Goal: Task Accomplishment & Management: Use online tool/utility

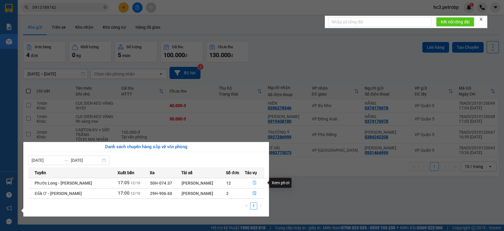
click at [255, 181] on icon "file-done" at bounding box center [255, 183] width 4 height 4
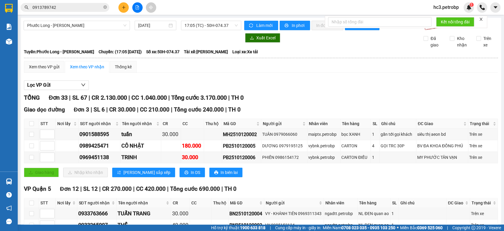
click at [124, 8] on icon "plus" at bounding box center [124, 7] width 4 height 4
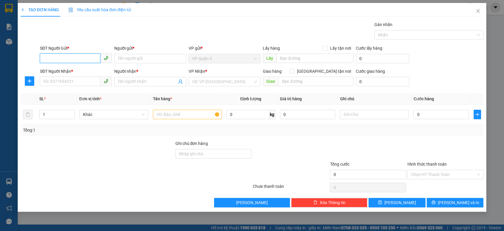
click at [79, 56] on input "SĐT Người Gửi *" at bounding box center [70, 57] width 61 height 9
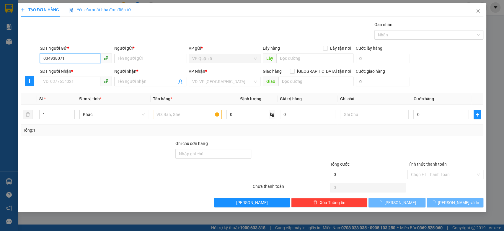
type input "0349380718"
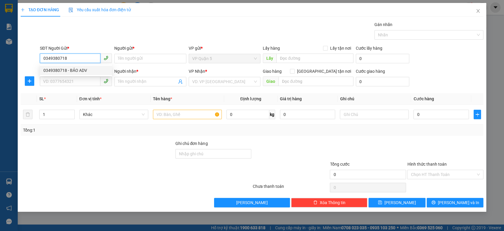
click at [84, 71] on div "0349380718 - BẢO ADV" at bounding box center [75, 70] width 65 height 6
type input "BẢO ADV"
type input "0869303979"
type input "C NHI"
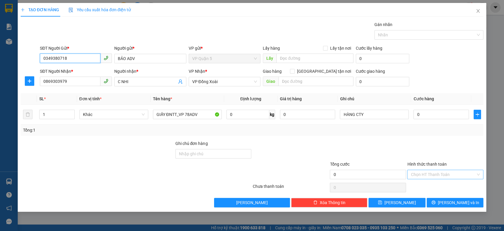
type input "0349380718"
click at [446, 176] on input "Hình thức thanh toán" at bounding box center [443, 174] width 65 height 9
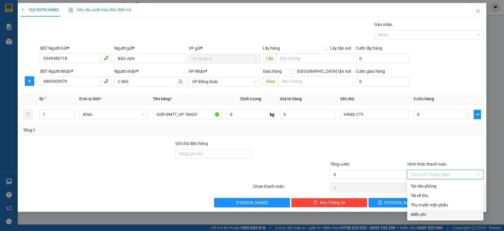
click at [425, 212] on div "Miễn phí" at bounding box center [445, 214] width 69 height 6
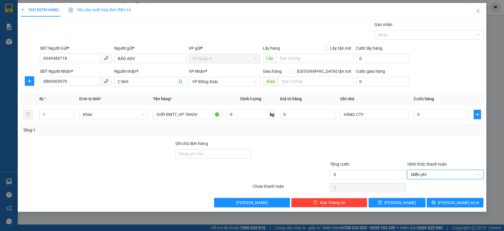
click at [432, 64] on div "SĐT Người Gửi * 0349380718 Người gửi * BẢO ADV VP gửi * VP Quận 5 Lấy hàng Lấy …" at bounding box center [262, 55] width 446 height 21
click at [442, 93] on th "Cước hàng" at bounding box center [441, 99] width 60 height 12
click at [457, 84] on div "SĐT Người Nhận * 0869303979 Người nhận * C NHI VP Nhận * VP Đồng Xoài Giao hàng…" at bounding box center [262, 78] width 446 height 21
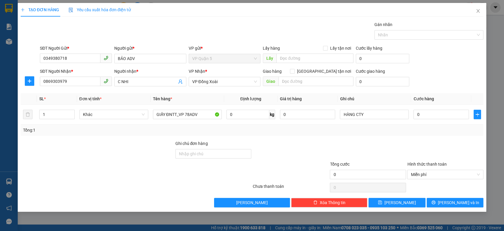
click at [457, 84] on div "SĐT Người Nhận * 0869303979 Người nhận * C NHI VP Nhận * VP Đồng Xoài Giao hàng…" at bounding box center [262, 78] width 446 height 21
drag, startPoint x: 463, startPoint y: 201, endPoint x: 468, endPoint y: 201, distance: 4.5
click at [463, 200] on span "[PERSON_NAME] và In" at bounding box center [458, 202] width 41 height 6
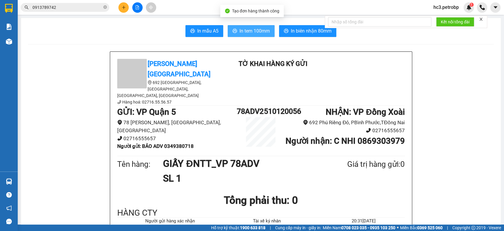
click at [253, 31] on span "In tem 100mm" at bounding box center [255, 30] width 30 height 7
click at [340, 70] on div "Petro Bình Phước 692 [GEOGRAPHIC_DATA], [GEOGRAPHIC_DATA], [GEOGRAPHIC_DATA], T…" at bounding box center [261, 82] width 290 height 46
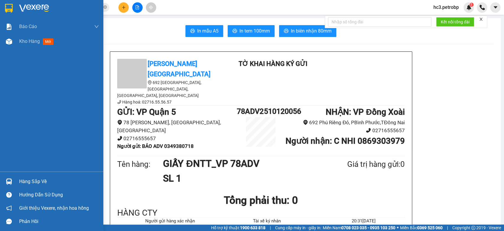
click at [27, 7] on img at bounding box center [34, 8] width 30 height 9
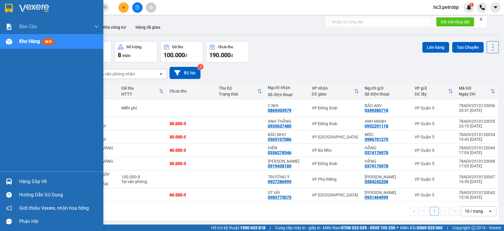
click at [34, 179] on div "Hàng sắp về" at bounding box center [59, 181] width 80 height 9
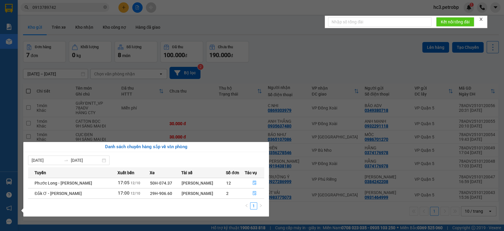
click at [298, 37] on section "Kết quả tìm kiếm ( 1225 ) Bộ lọc Ngày tạo đơn gần nhất Mã ĐH Trạng thái Món hàn…" at bounding box center [252, 115] width 504 height 231
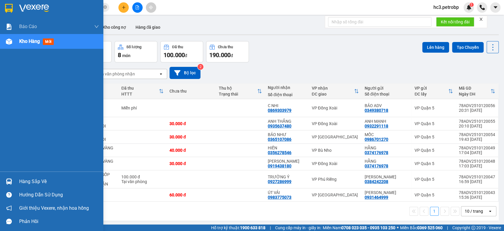
click at [39, 181] on div "Hàng sắp về" at bounding box center [59, 181] width 80 height 9
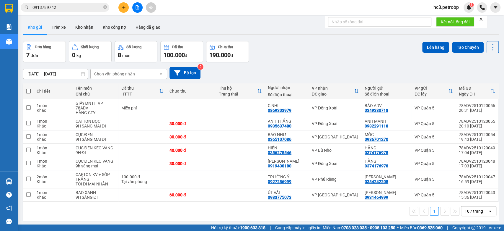
click at [292, 36] on section "Kết quả tìm kiếm ( 1225 ) Bộ lọc Ngày tạo đơn gần nhất Mã ĐH Trạng thái Món hàn…" at bounding box center [252, 115] width 504 height 231
